Goal: Task Accomplishment & Management: Manage account settings

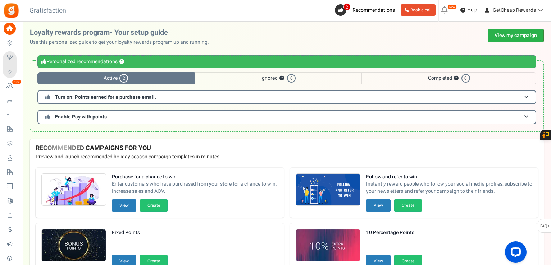
click at [520, 40] on link "View my campaign" at bounding box center [516, 36] width 56 height 14
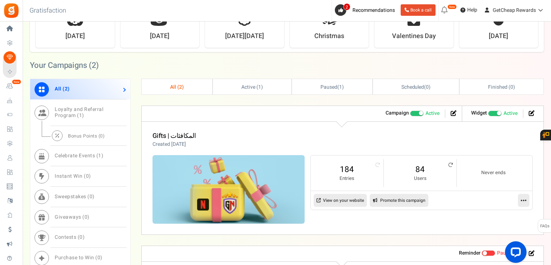
scroll to position [324, 0]
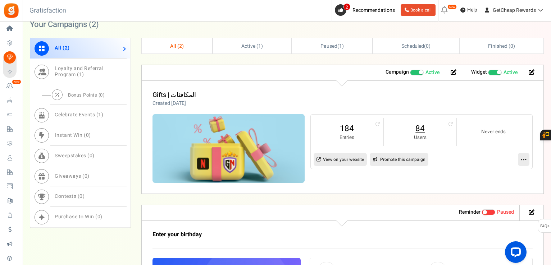
click at [425, 130] on link "84" at bounding box center [420, 129] width 58 height 12
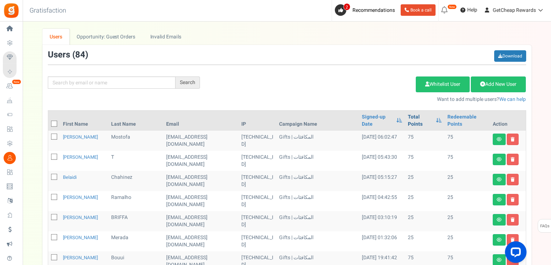
click at [412, 118] on link "Total Points" at bounding box center [420, 121] width 24 height 14
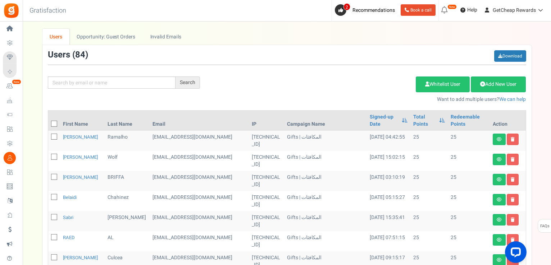
click at [54, 122] on icon at bounding box center [54, 124] width 5 height 5
click at [49, 122] on input "checkbox" at bounding box center [46, 124] width 5 height 5
checkbox input "true"
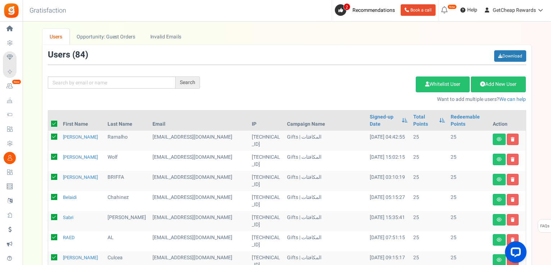
checkbox input "true"
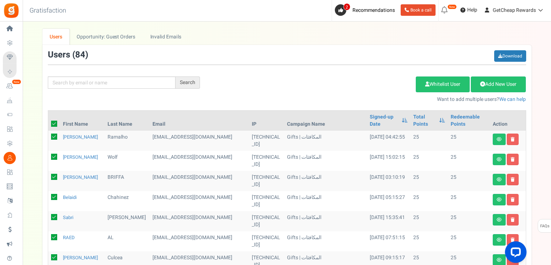
checkbox input "true"
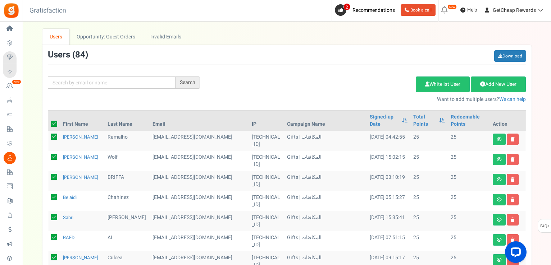
checkbox input "true"
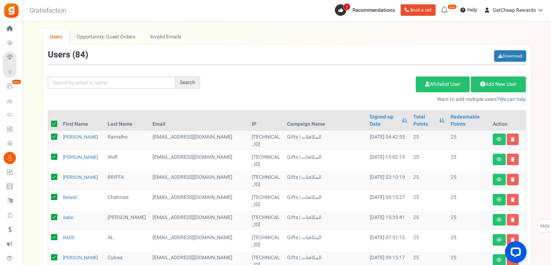
checkbox input "true"
click at [371, 90] on link "Delete Selected Users" at bounding box center [379, 85] width 70 height 16
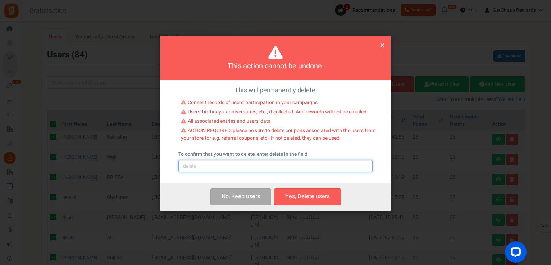
click at [278, 167] on input "text" at bounding box center [275, 166] width 194 height 12
type input "delete"
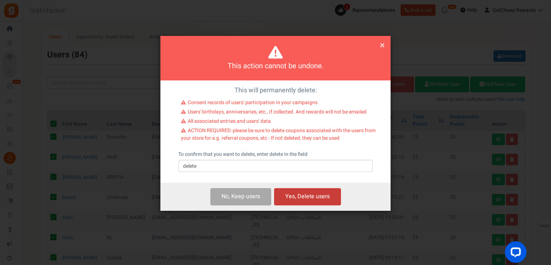
click at [302, 198] on button "Yes, Delete users" at bounding box center [307, 196] width 67 height 17
checkbox input "false"
